Goal: Task Accomplishment & Management: Use online tool/utility

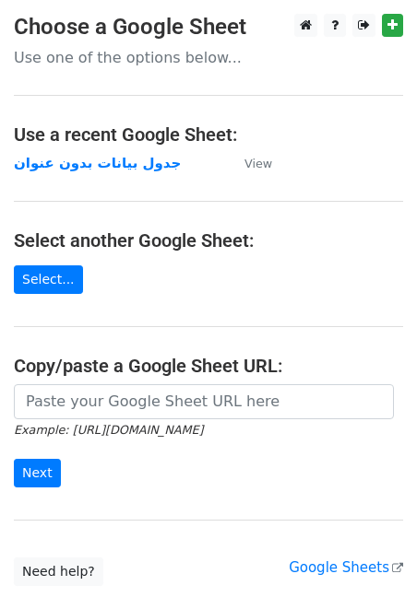
click at [203, 422] on icon "Example: https://docs.google.com/spreadsheets/d/abc/edit" at bounding box center [108, 429] width 189 height 17
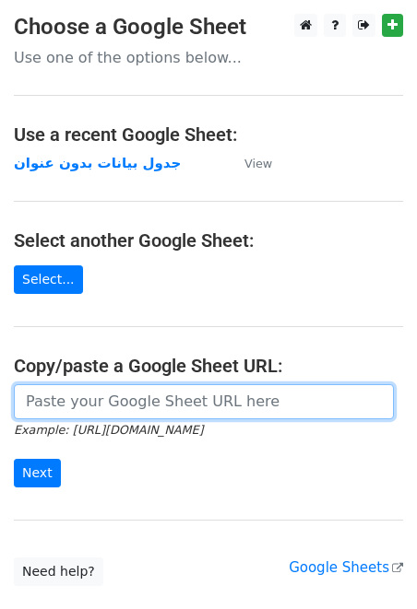
click at [239, 412] on input "url" at bounding box center [204, 401] width 380 height 35
paste input "https://docs.google.com/spreadsheets/d/1jd-yMPL1pKdOi5RBCljXH0dTSdFJPtf4DgpQqkT…"
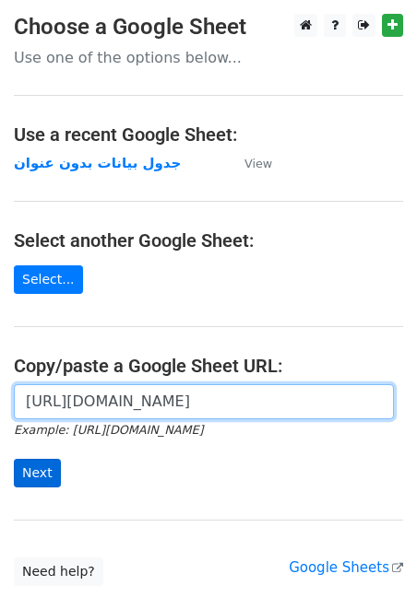
type input "https://docs.google.com/spreadsheets/d/1jd-yMPL1pKdOi5RBCljXH0dTSdFJPtf4DgpQqkT…"
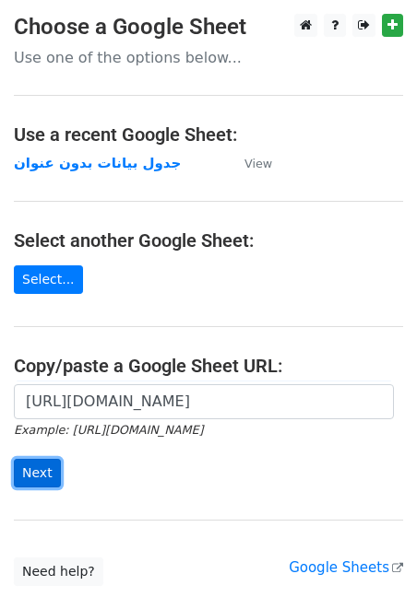
click at [26, 479] on input "Next" at bounding box center [37, 473] width 47 height 29
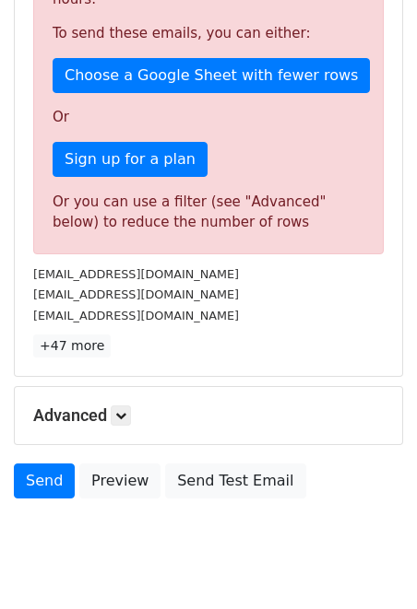
scroll to position [172, 0]
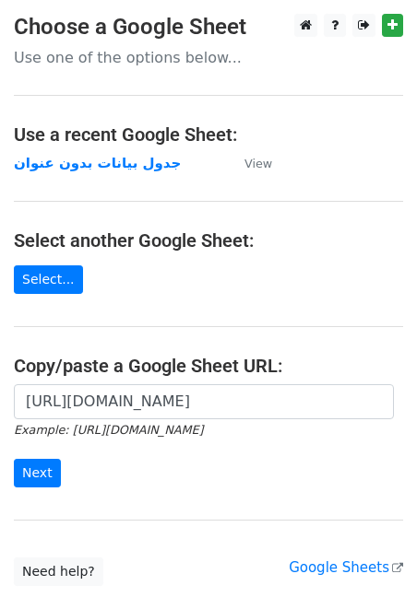
scroll to position [0, 399]
type input "https://docs.google.com/spreadsheets/d/1jd-yMPL1pKdOi5RBCljXH0dTSdFJPtf4DgpQqkT…"
click at [37, 467] on input "Next" at bounding box center [37, 473] width 47 height 29
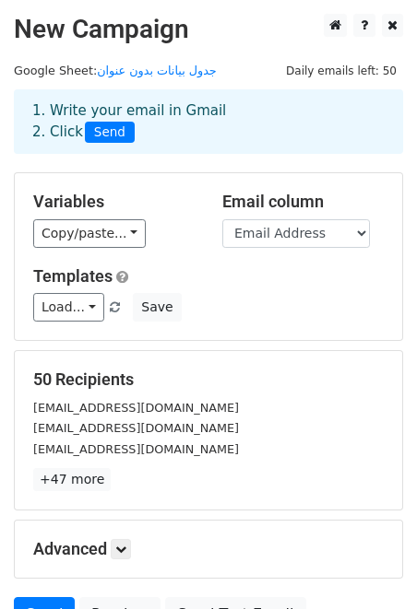
scroll to position [180, 0]
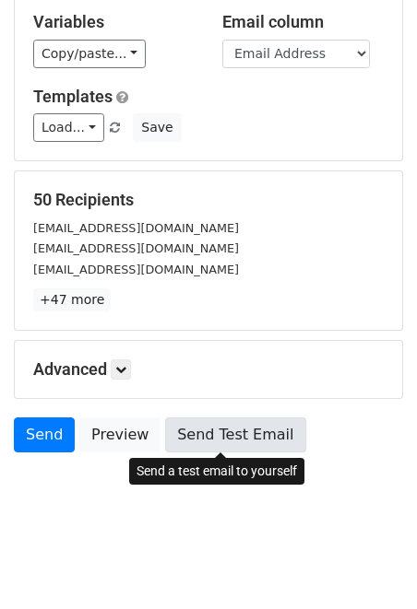
click at [200, 431] on link "Send Test Email" at bounding box center [235, 435] width 140 height 35
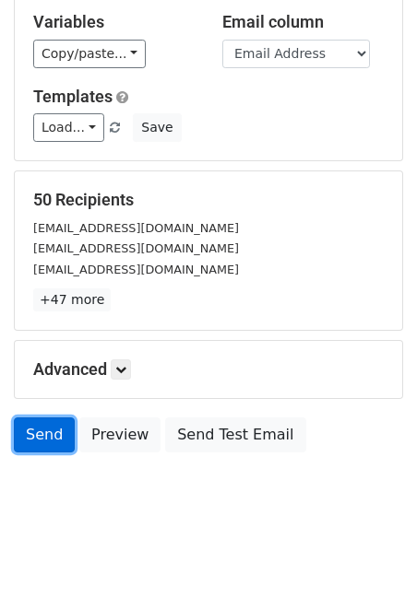
click at [25, 430] on link "Send" at bounding box center [44, 435] width 61 height 35
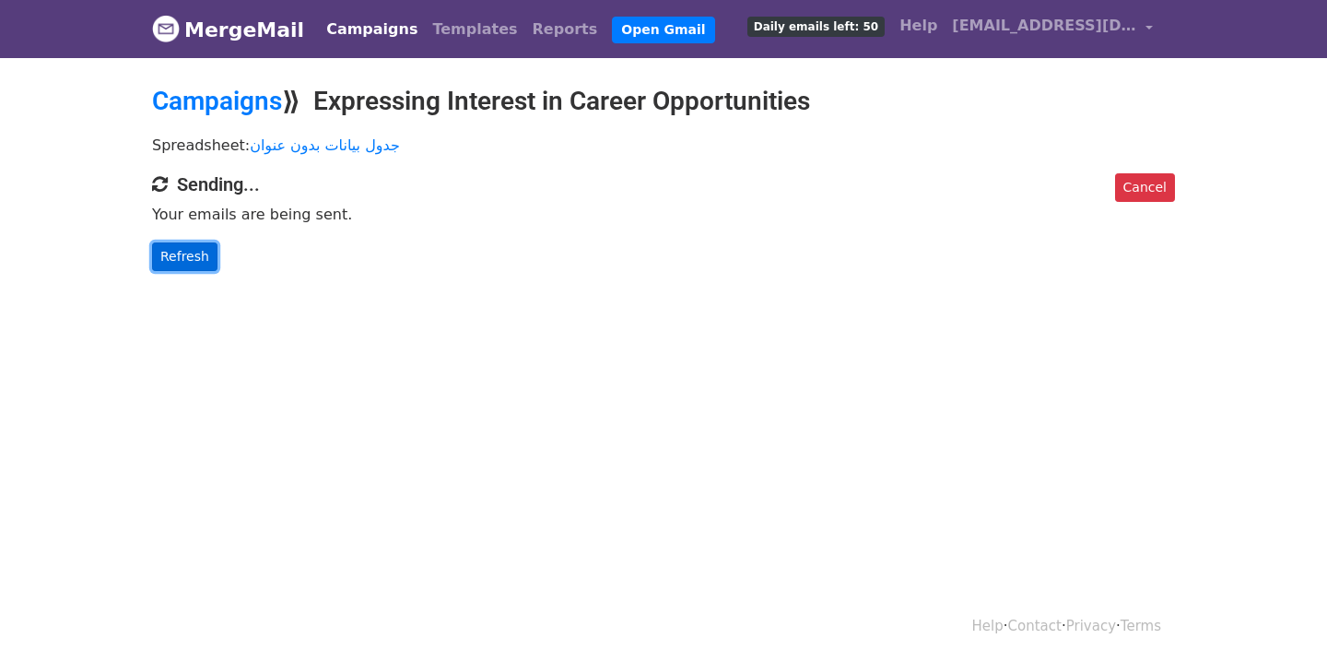
click at [180, 259] on link "Refresh" at bounding box center [184, 256] width 65 height 29
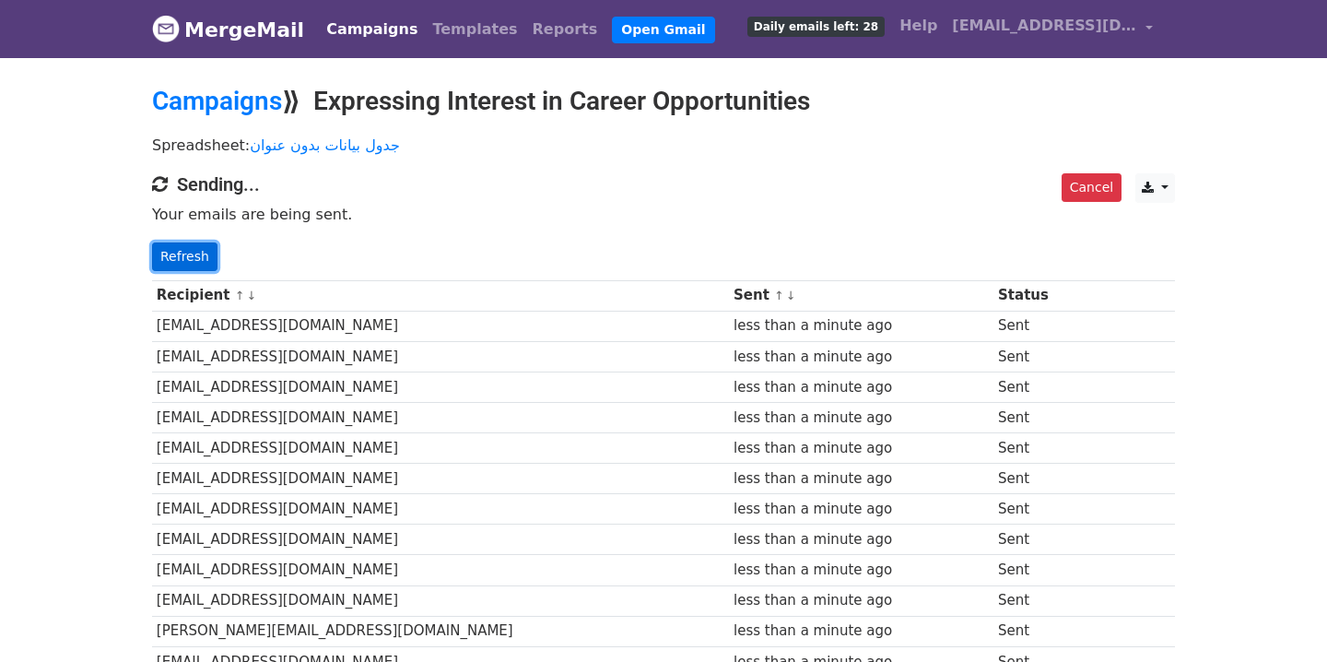
click at [202, 244] on link "Refresh" at bounding box center [184, 256] width 65 height 29
